Goal: Information Seeking & Learning: Check status

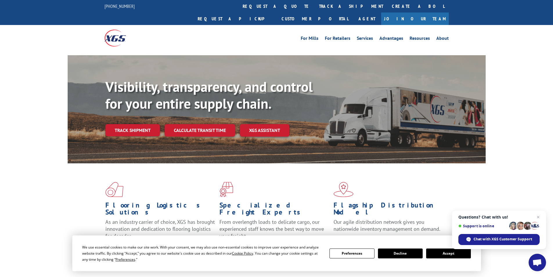
click at [524, 171] on div "Flooring Logistics Solutions As an industry carrier of choice, XGS has brought …" at bounding box center [276, 221] width 553 height 117
click at [526, 166] on div "Flooring Logistics Solutions As an industry carrier of choice, XGS has brought …" at bounding box center [276, 221] width 553 height 117
click at [445, 258] on button "Accept" at bounding box center [448, 253] width 45 height 10
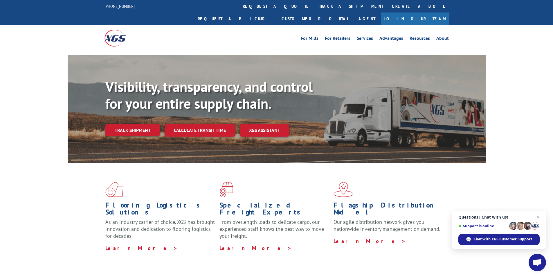
drag, startPoint x: 541, startPoint y: 178, endPoint x: 540, endPoint y: 174, distance: 4.2
click at [540, 174] on div "Flooring Logistics Solutions As an industry carrier of choice, XGS has brought …" at bounding box center [276, 221] width 553 height 117
click at [540, 215] on span "Close chat" at bounding box center [538, 217] width 7 height 7
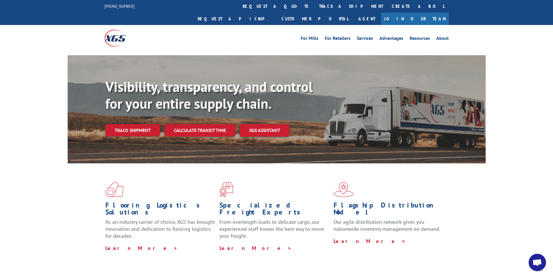
drag, startPoint x: 524, startPoint y: 136, endPoint x: 513, endPoint y: 155, distance: 22.6
click at [519, 142] on div "Visibility, transparency, and control for your entire supply chain. Track shipm…" at bounding box center [276, 114] width 553 height 119
click at [315, 9] on link "track a shipment" at bounding box center [351, 6] width 73 height 12
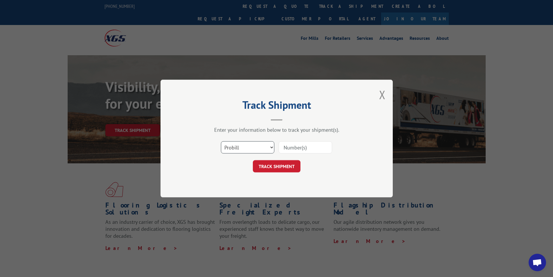
click at [264, 148] on select "Select category... Probill BOL PO" at bounding box center [247, 147] width 53 height 12
select select "bol"
click at [221, 141] on select "Select category... Probill BOL PO" at bounding box center [247, 147] width 53 height 12
click at [300, 148] on input at bounding box center [305, 147] width 53 height 12
click at [288, 146] on input at bounding box center [305, 147] width 53 height 12
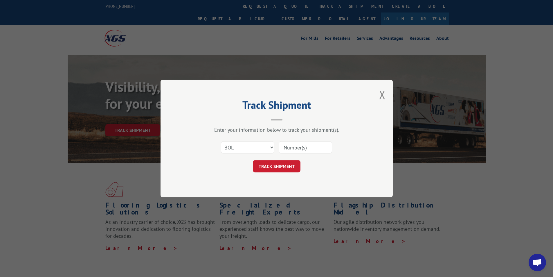
paste input "3395291"
type input "3395291"
click at [276, 166] on button "TRACK SHIPMENT" at bounding box center [277, 166] width 48 height 12
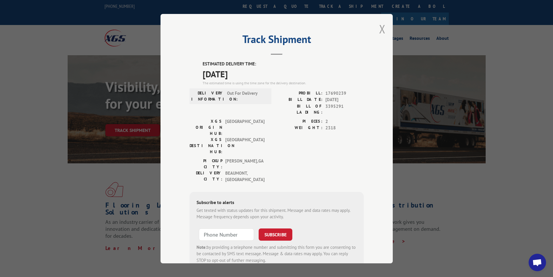
click at [382, 28] on button "Close modal" at bounding box center [382, 28] width 6 height 15
